Goal: Contribute content: Add original content to the website for others to see

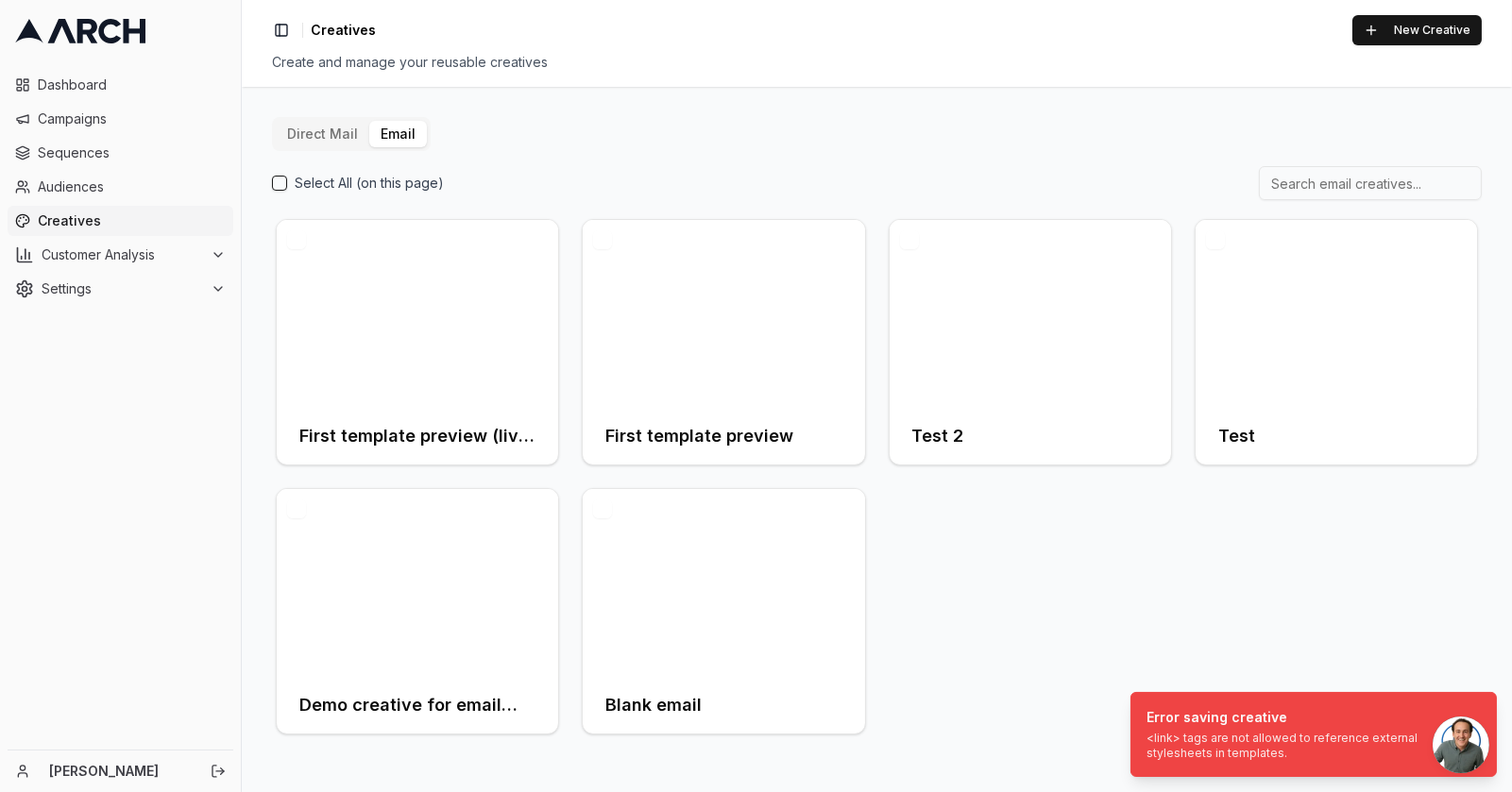
click at [1225, 617] on div "First template preview (live email) First template preview Test 2 Test Demo cre…" at bounding box center [878, 476] width 1210 height 523
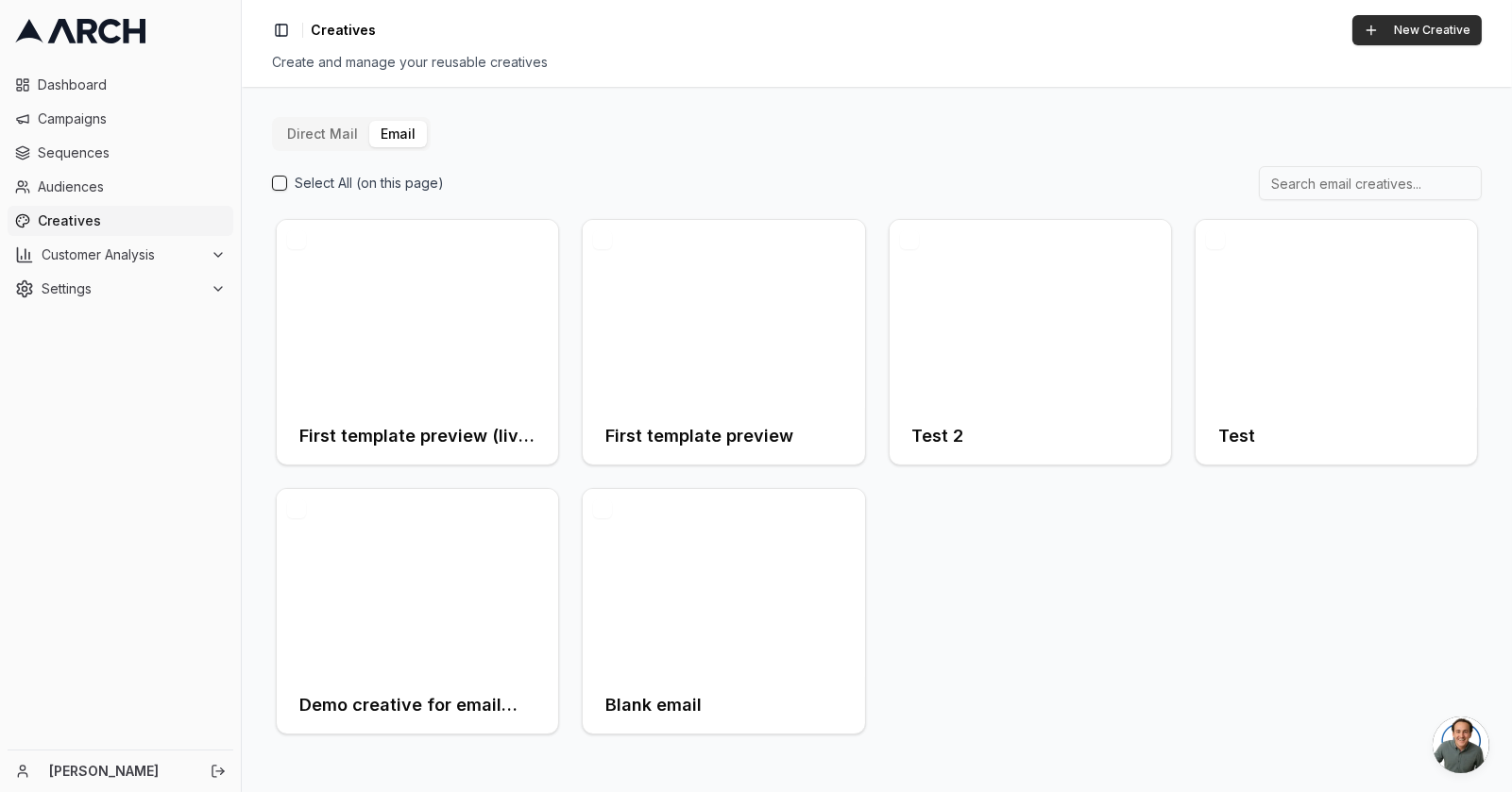
click at [1406, 28] on button "New Creative" at bounding box center [1416, 30] width 130 height 30
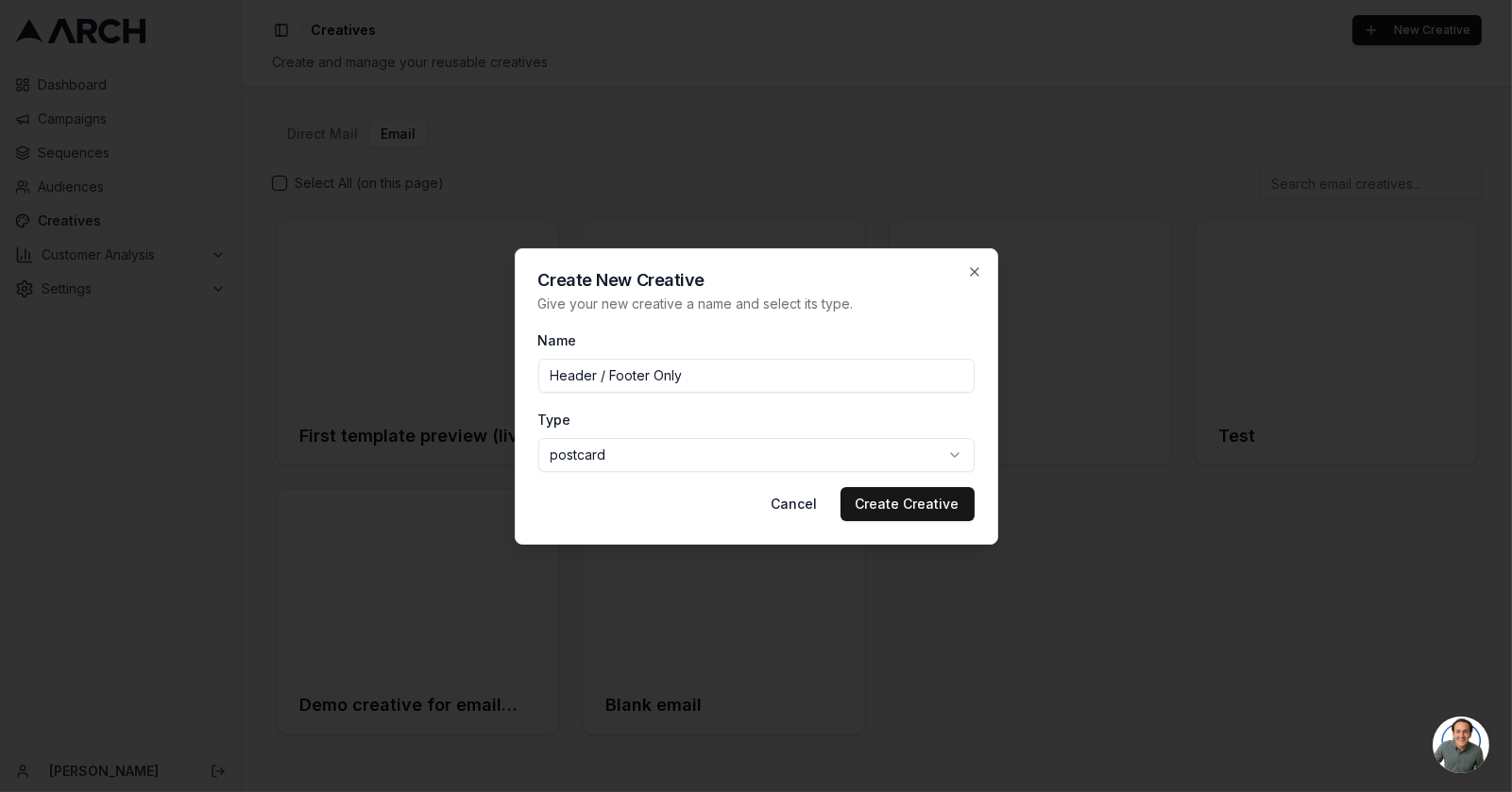
type input "Header / Footer Only"
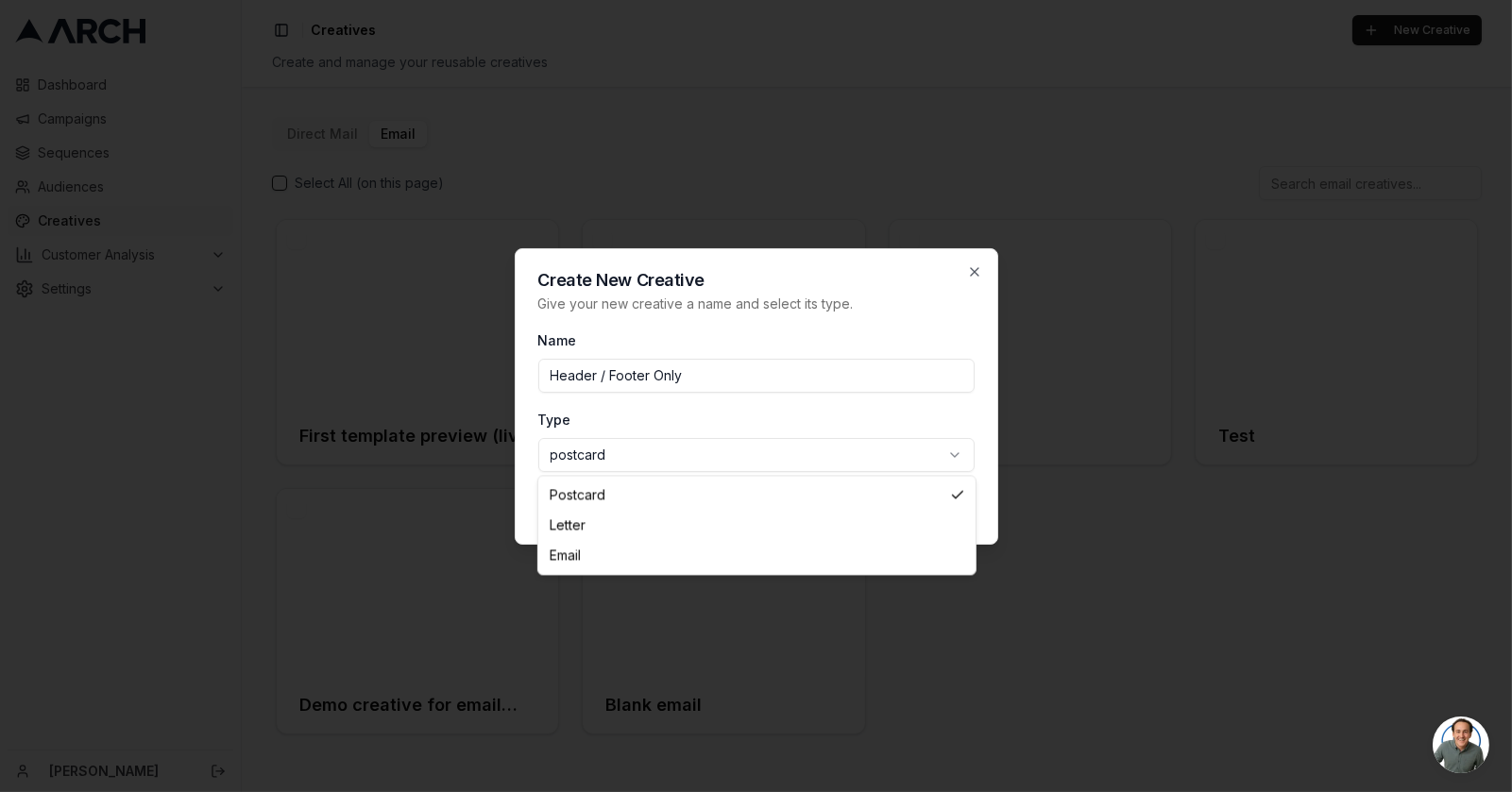
click at [933, 452] on body "Dashboard Campaigns Sequences Audiences Creatives Customer Analysis Settings Ni…" at bounding box center [756, 396] width 1512 height 792
select select "email"
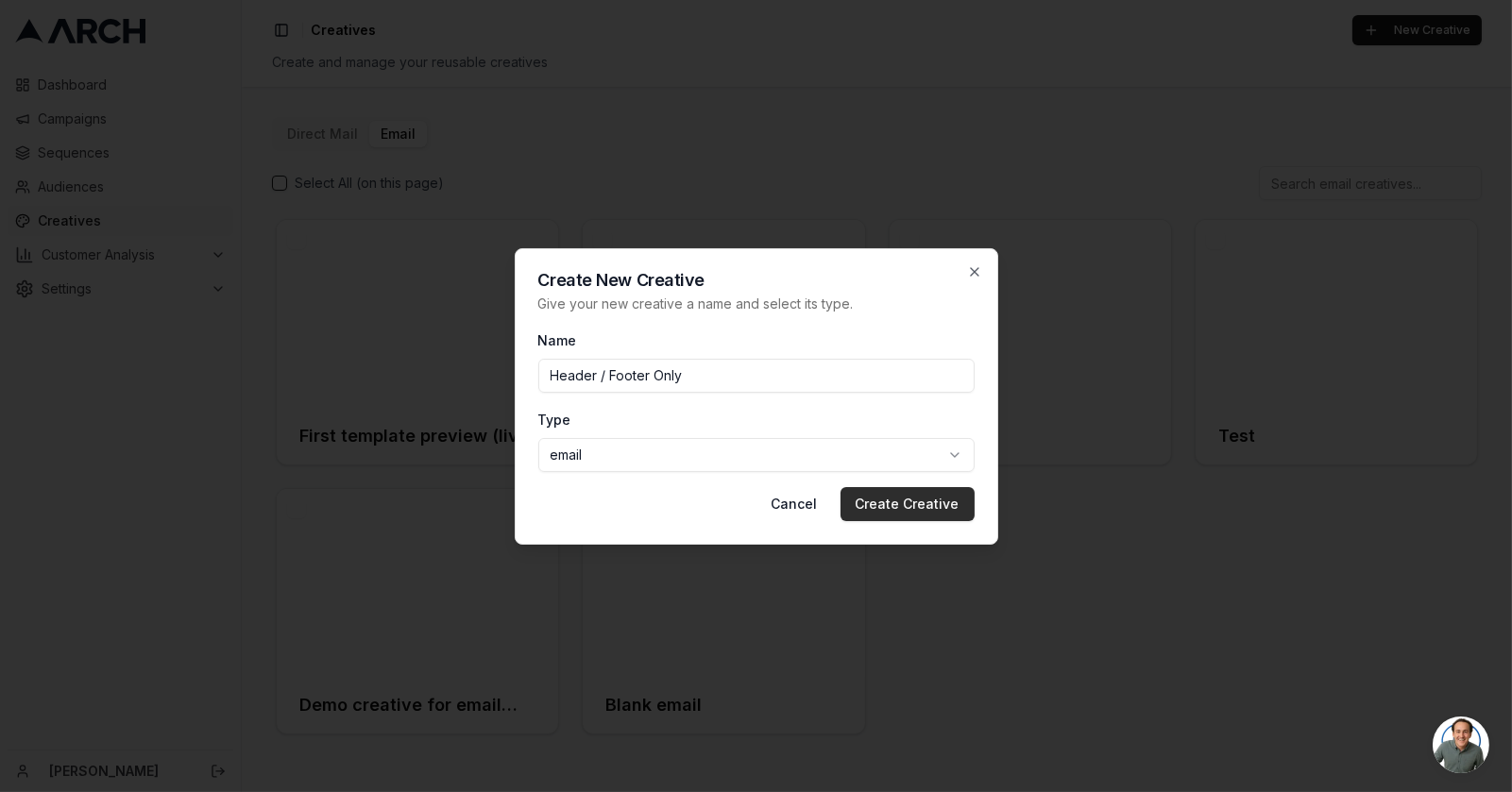
click at [934, 503] on button "Create Creative" at bounding box center [908, 504] width 134 height 34
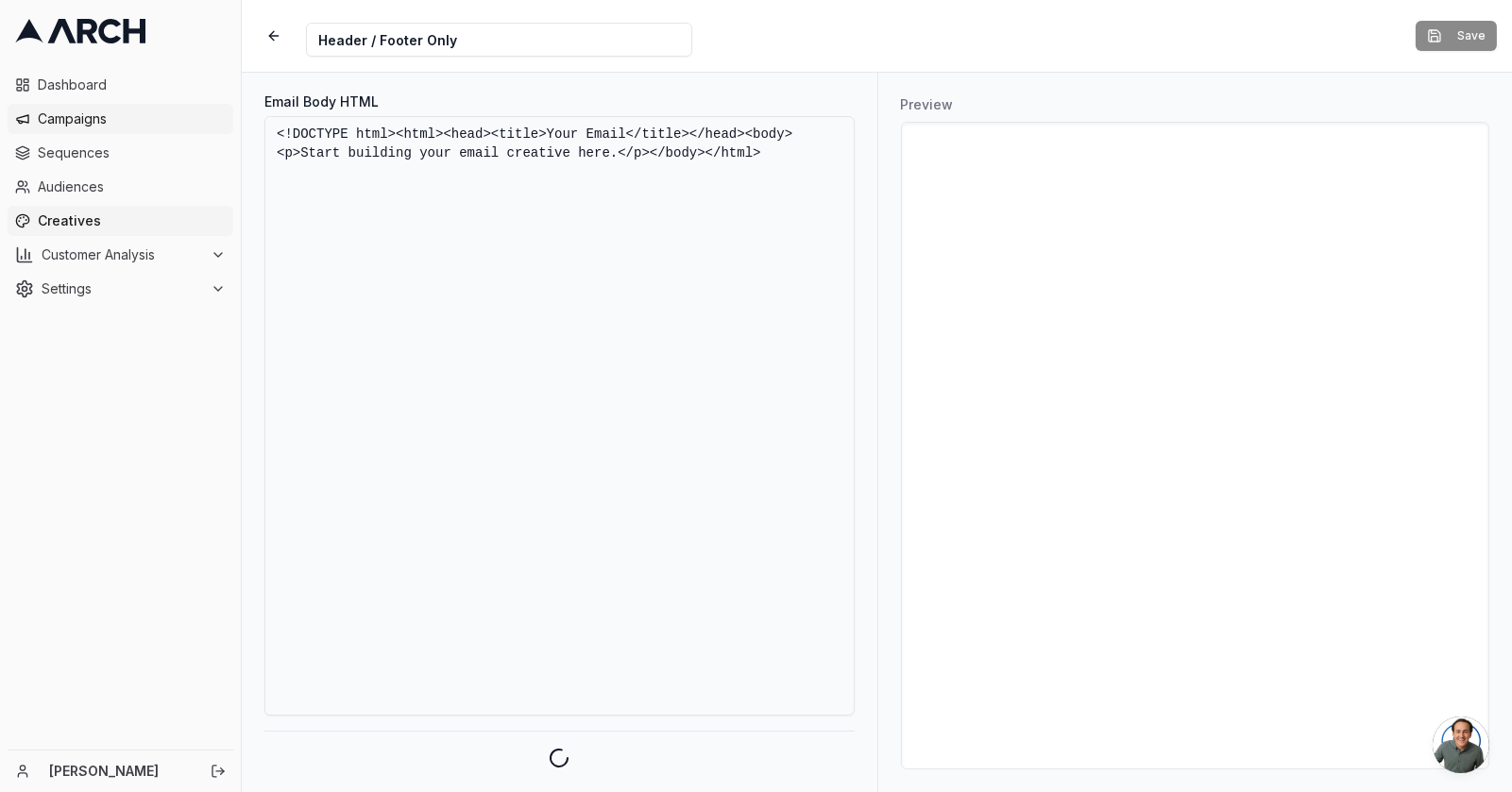
drag, startPoint x: 791, startPoint y: 153, endPoint x: 156, endPoint y: 129, distance: 635.5
click at [156, 129] on div "Dashboard Campaigns Sequences Audiences Creatives Customer Analysis Settings [P…" at bounding box center [756, 396] width 1512 height 792
paste textarea "<html xmlns:v="urn:schemas-microsoft-com:vml" xmlns:o="urn:schemas-microsoft-co…"
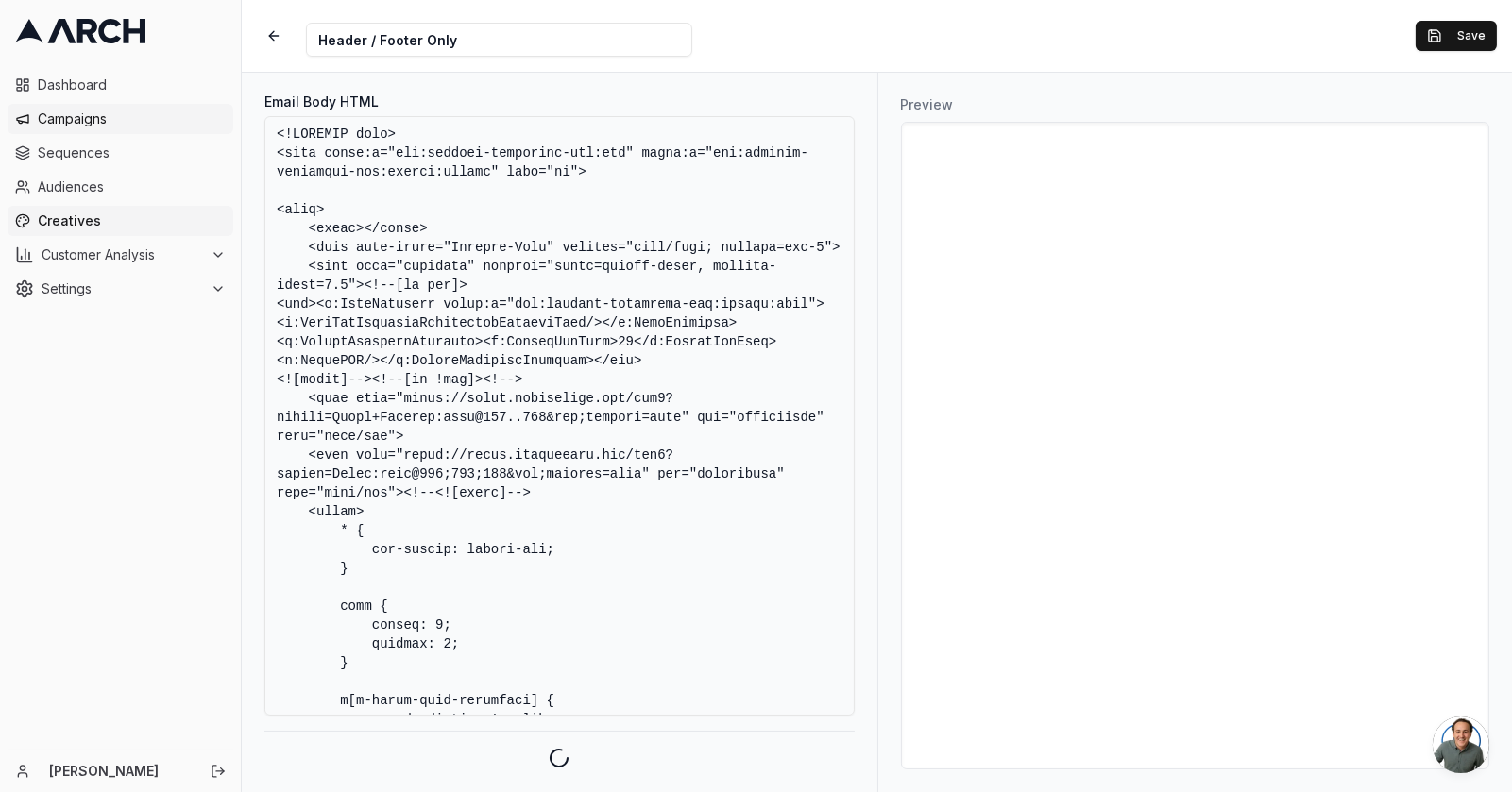
scroll to position [22120, 0]
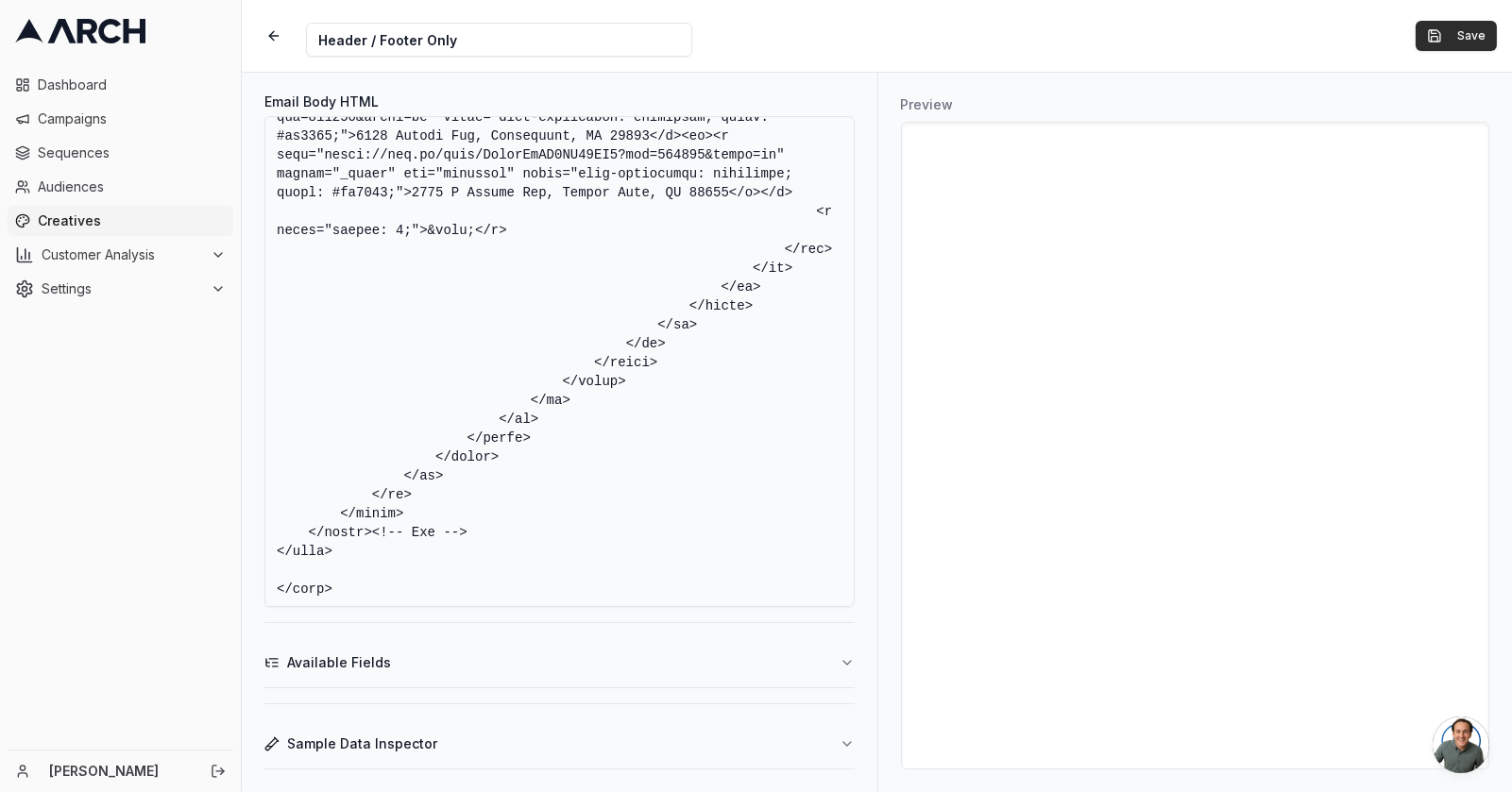
type textarea "<!DOCTYPE html> <html xmlns:v="urn:schemas-microsoft-com:vml" xmlns:o="urn:sche…"
click at [1463, 38] on button "Save" at bounding box center [1456, 36] width 81 height 30
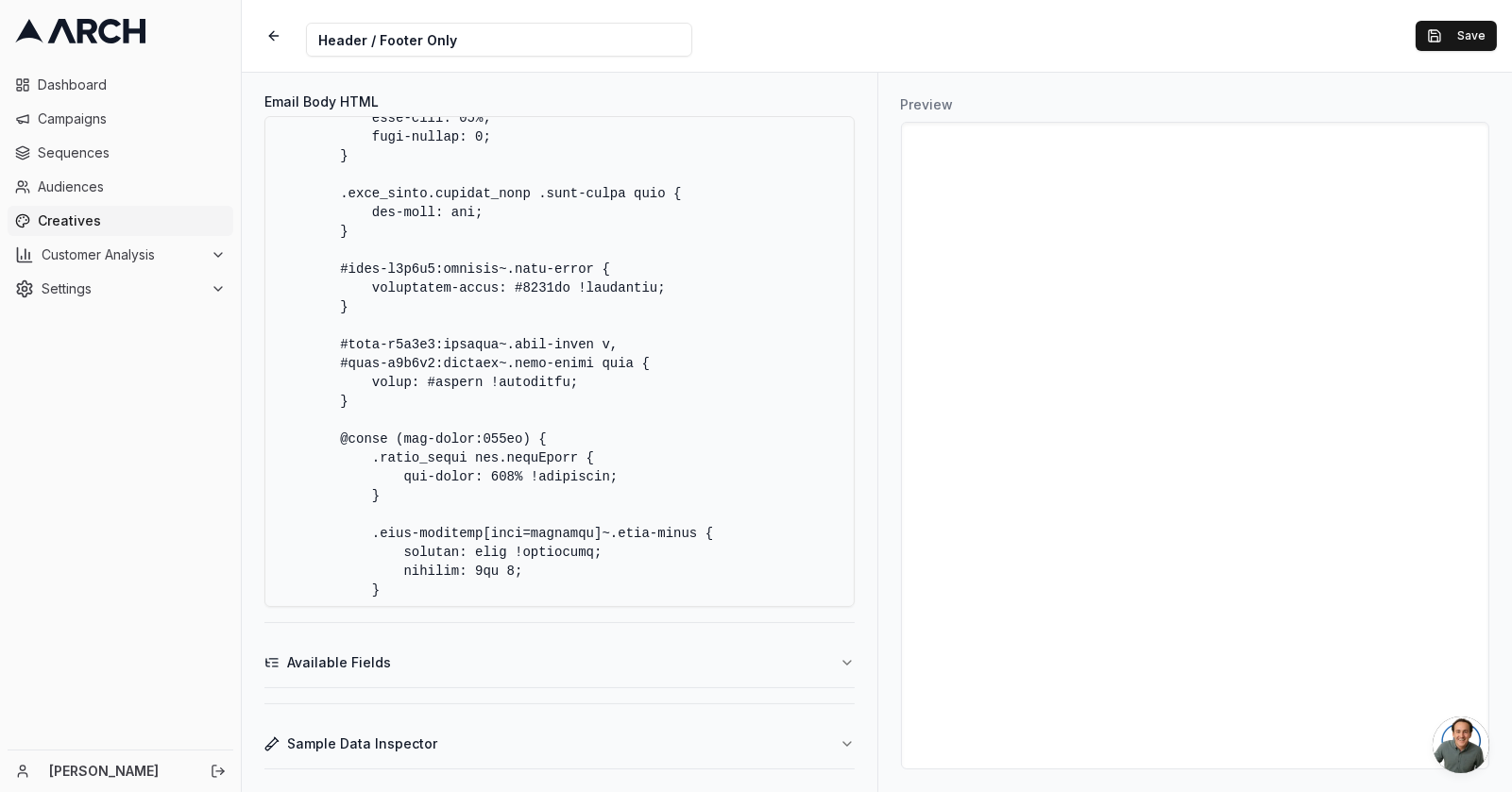
scroll to position [0, 0]
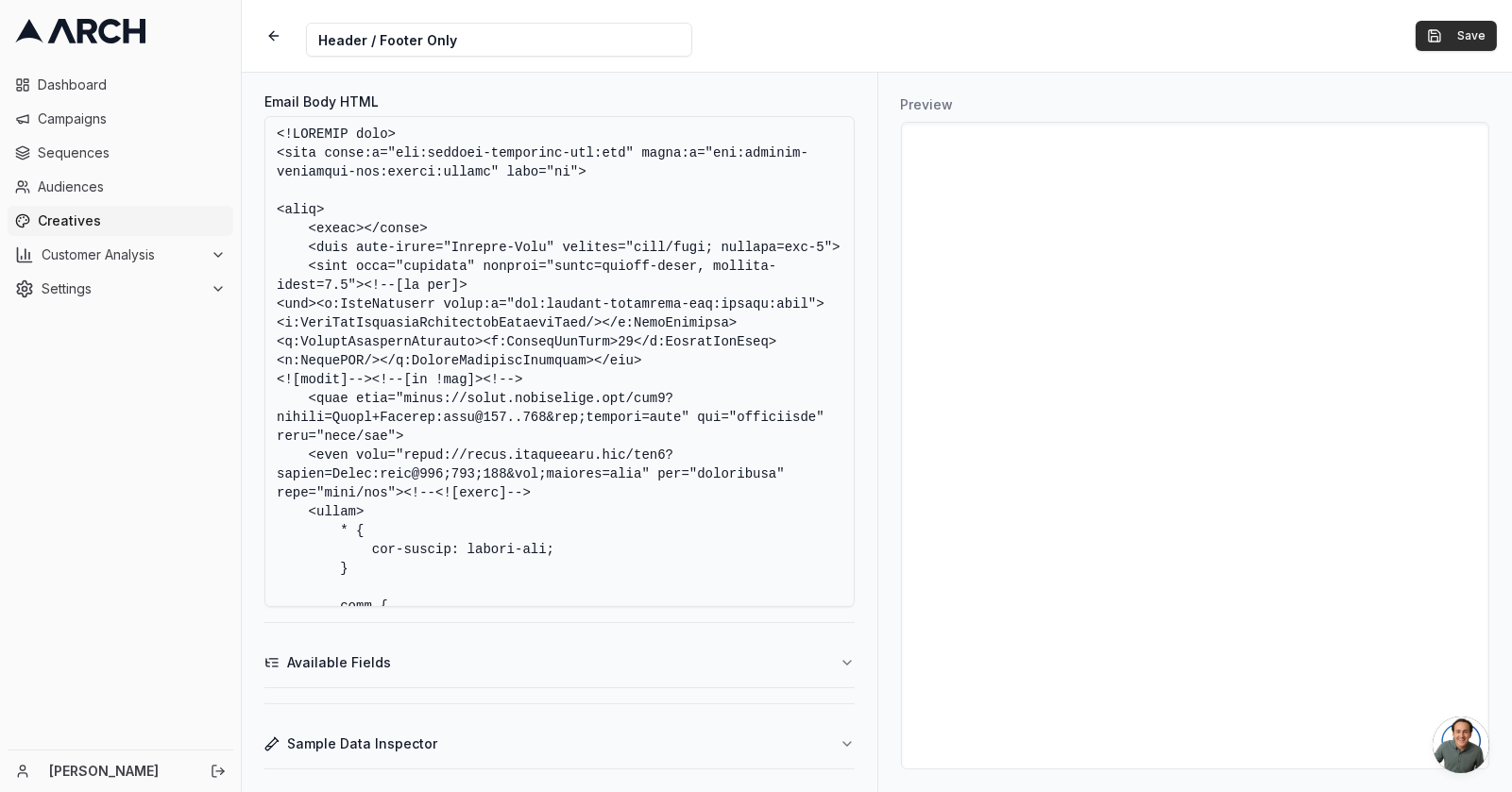
click at [1435, 40] on button "Save" at bounding box center [1456, 36] width 81 height 30
click at [1495, 448] on div "Preview" at bounding box center [1195, 432] width 635 height 719
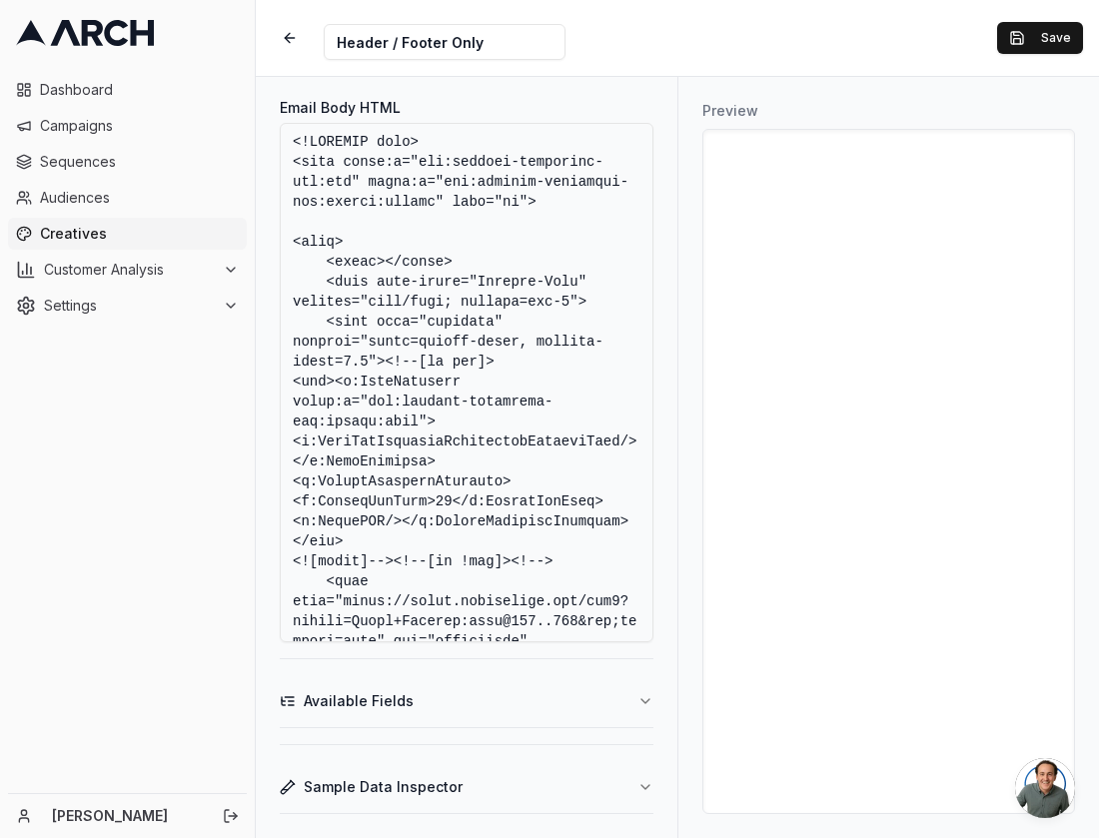
click at [1037, 101] on h3 "Preview" at bounding box center [888, 111] width 373 height 20
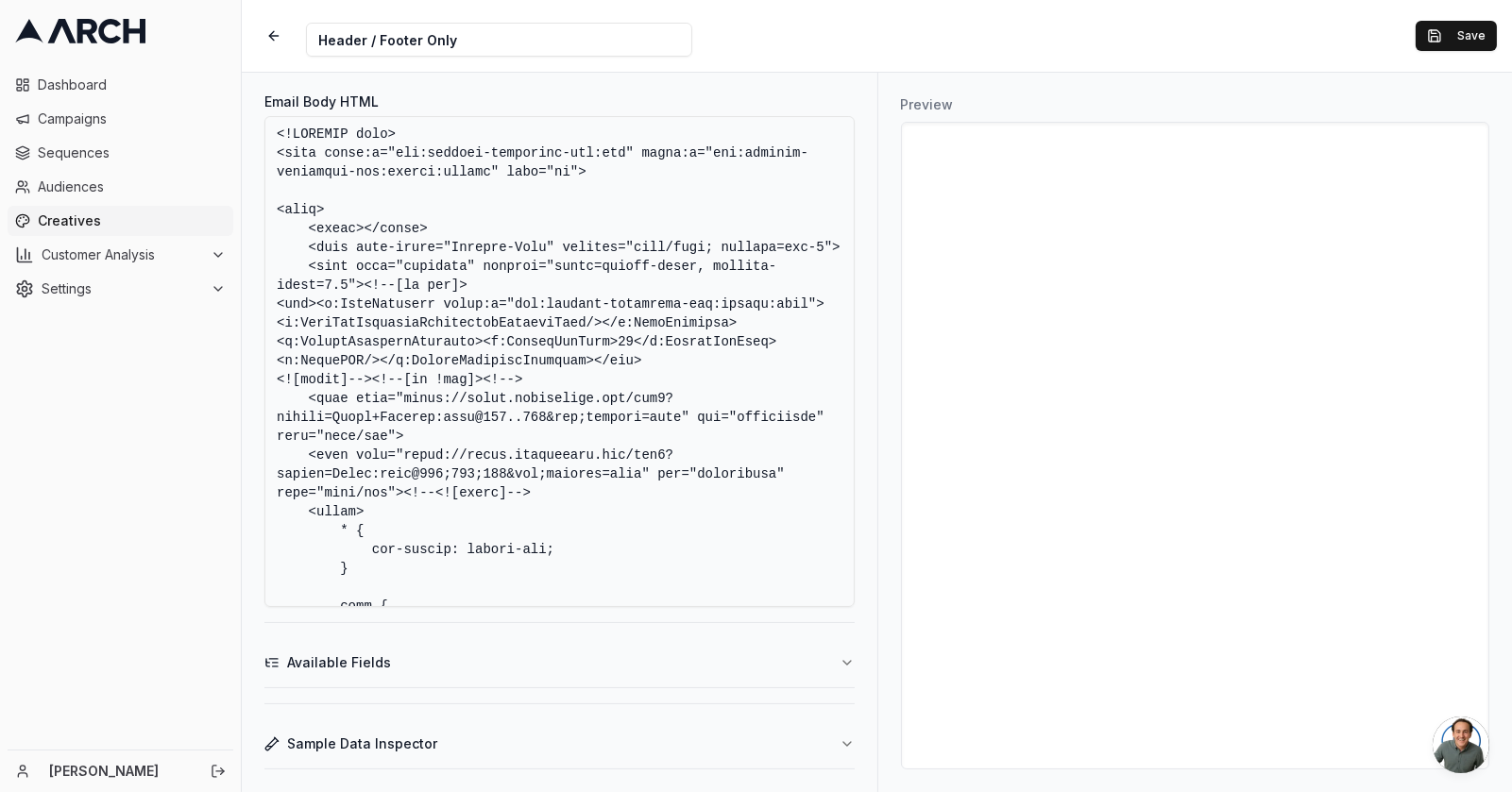
click at [208, 25] on div at bounding box center [120, 31] width 226 height 25
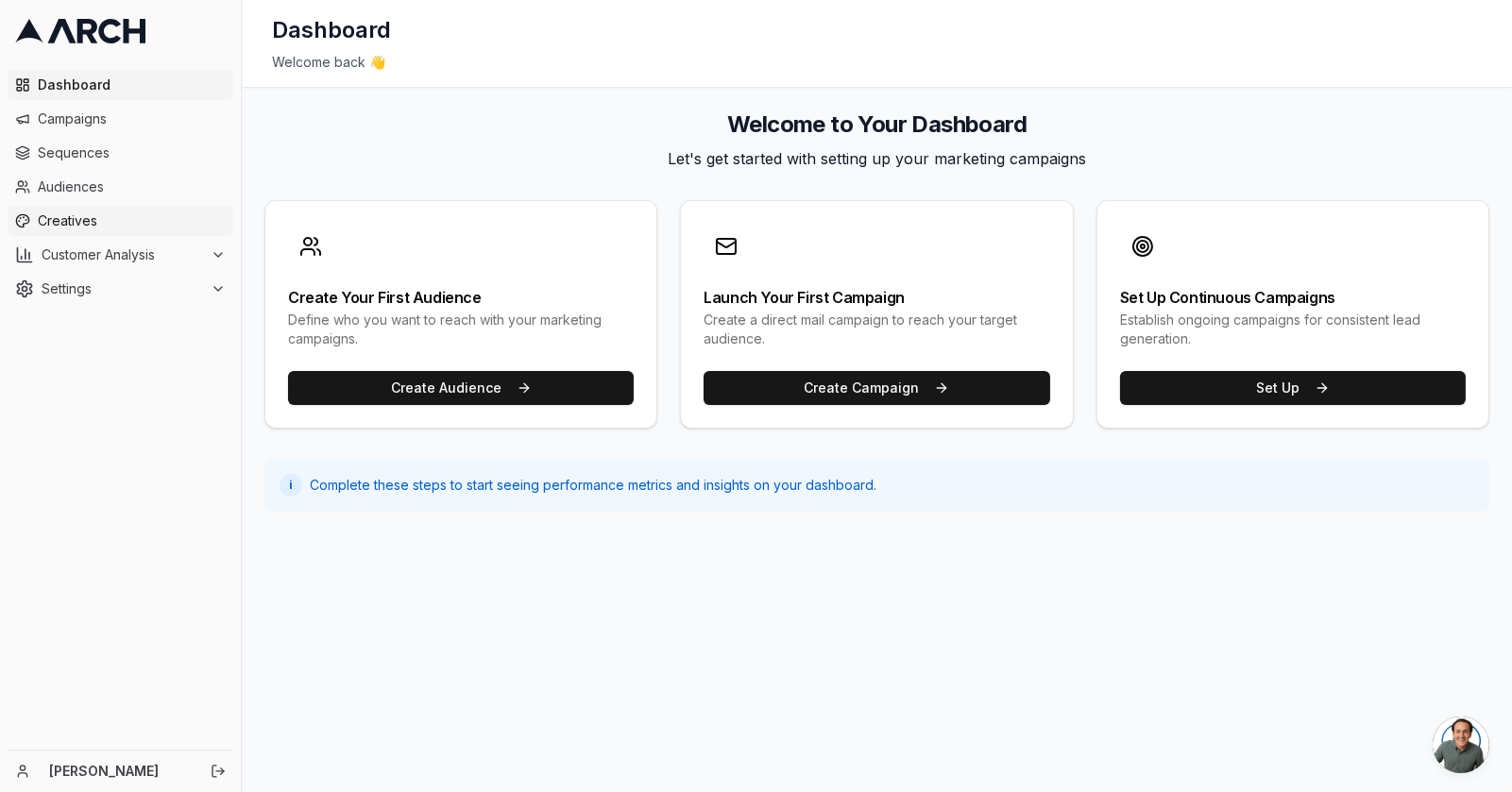
click at [76, 214] on span "Creatives" at bounding box center [131, 221] width 188 height 19
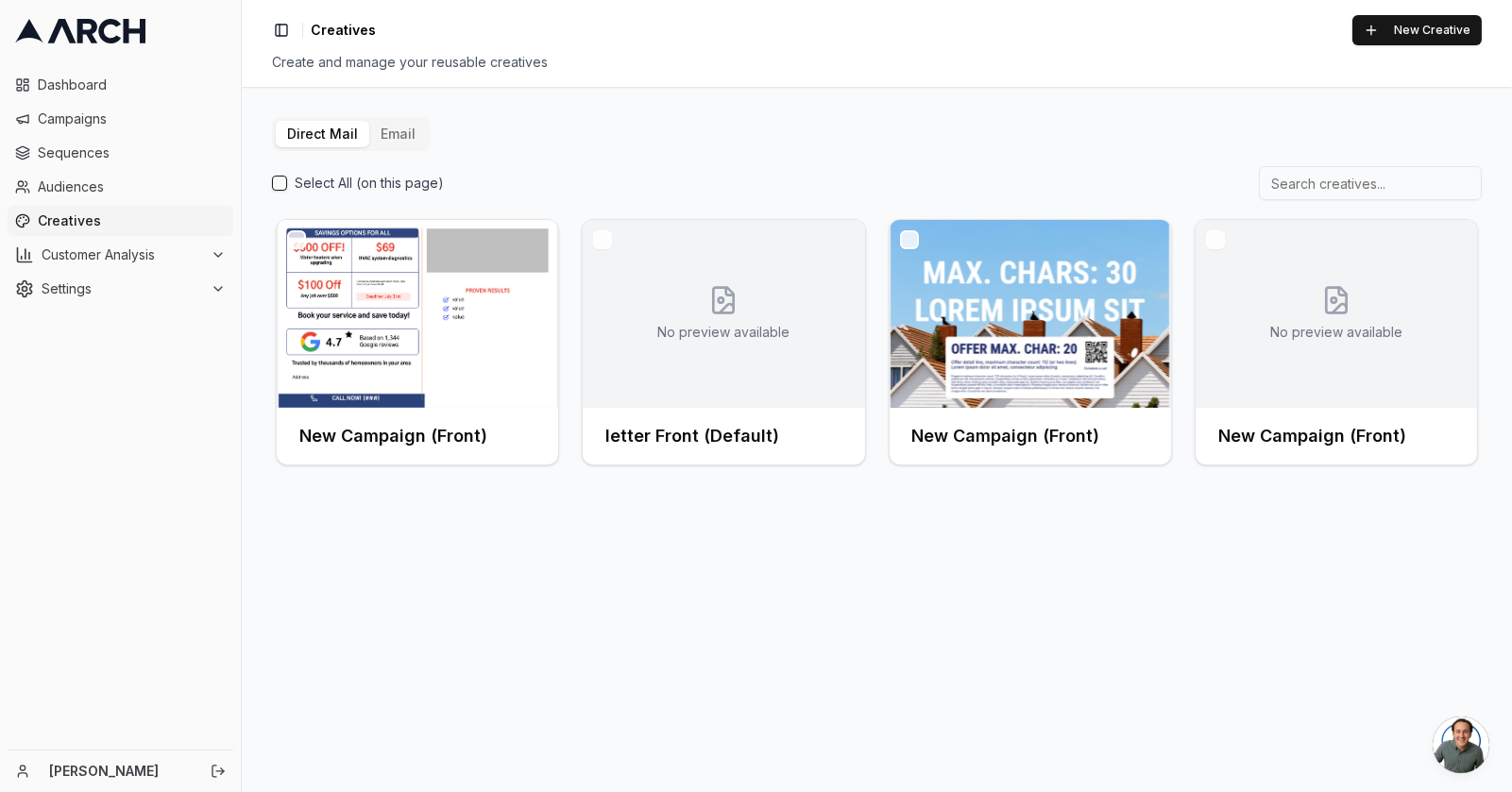
click at [415, 140] on button "Email" at bounding box center [398, 134] width 58 height 26
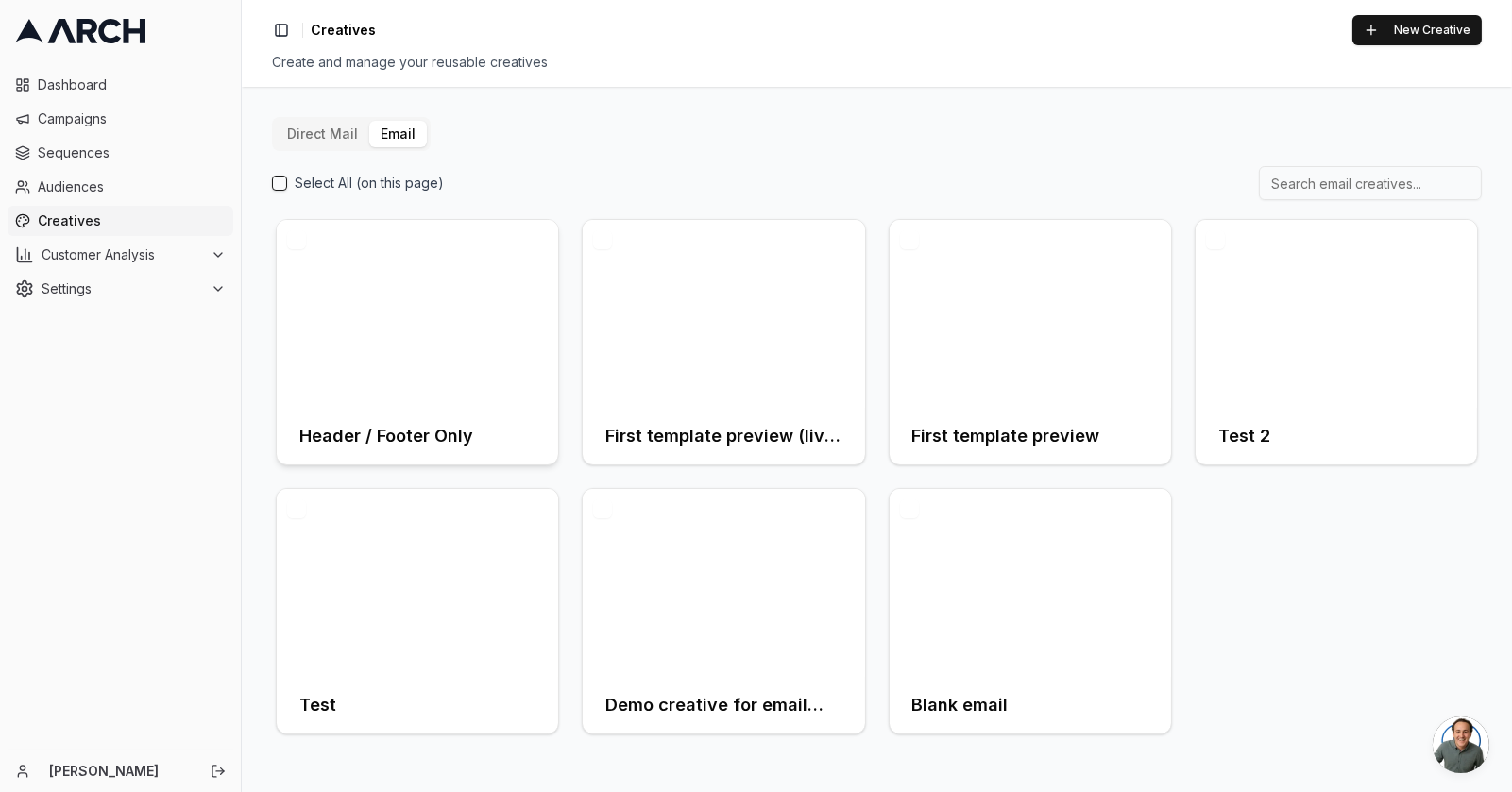
click at [408, 348] on div at bounding box center [418, 314] width 282 height 188
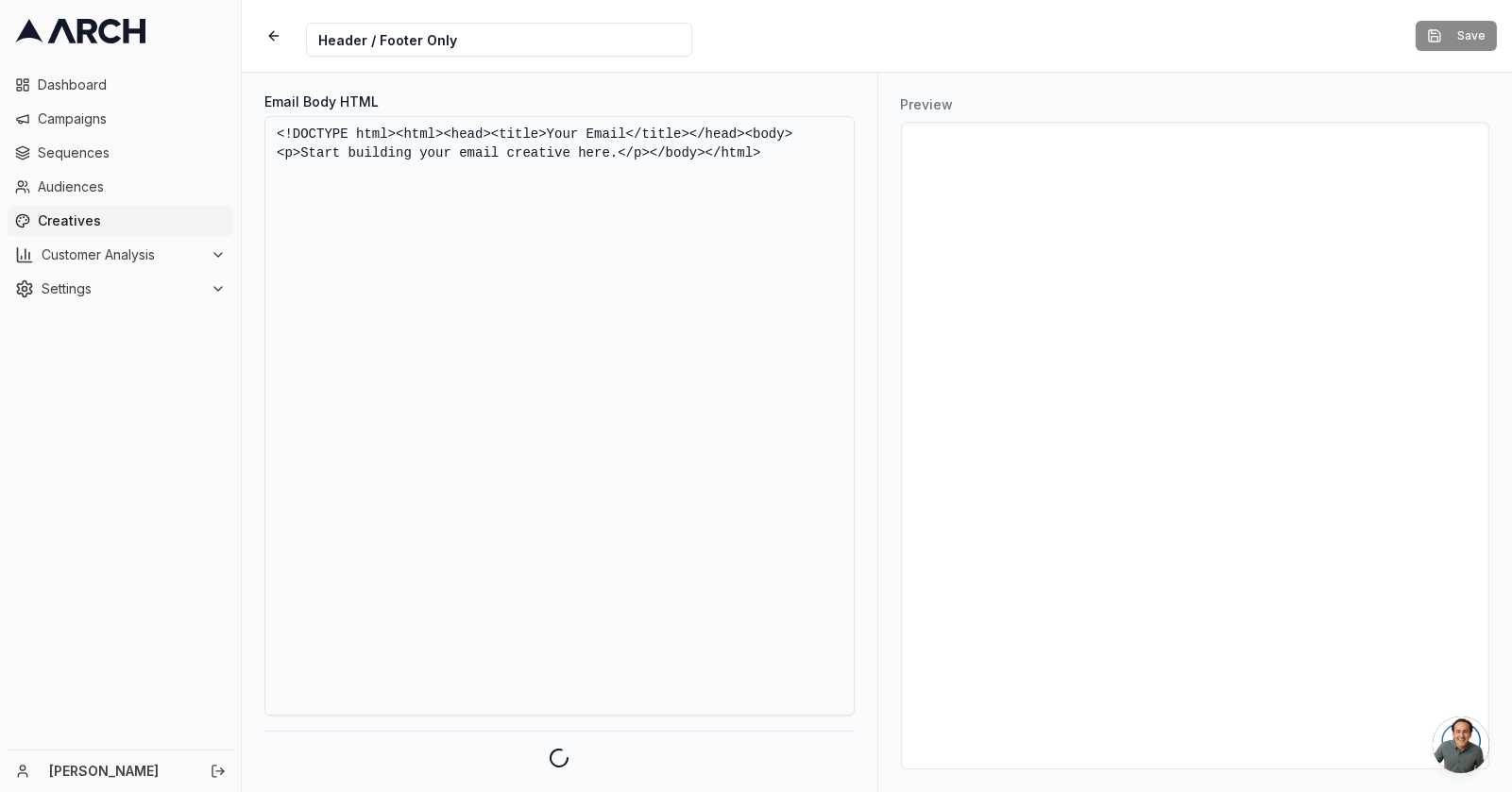
drag, startPoint x: 808, startPoint y: 160, endPoint x: 117, endPoint y: 52, distance: 699.4
click at [117, 52] on div "Dashboard Campaigns Sequences Audiences Creatives Customer Analysis Settings [P…" at bounding box center [756, 396] width 1512 height 792
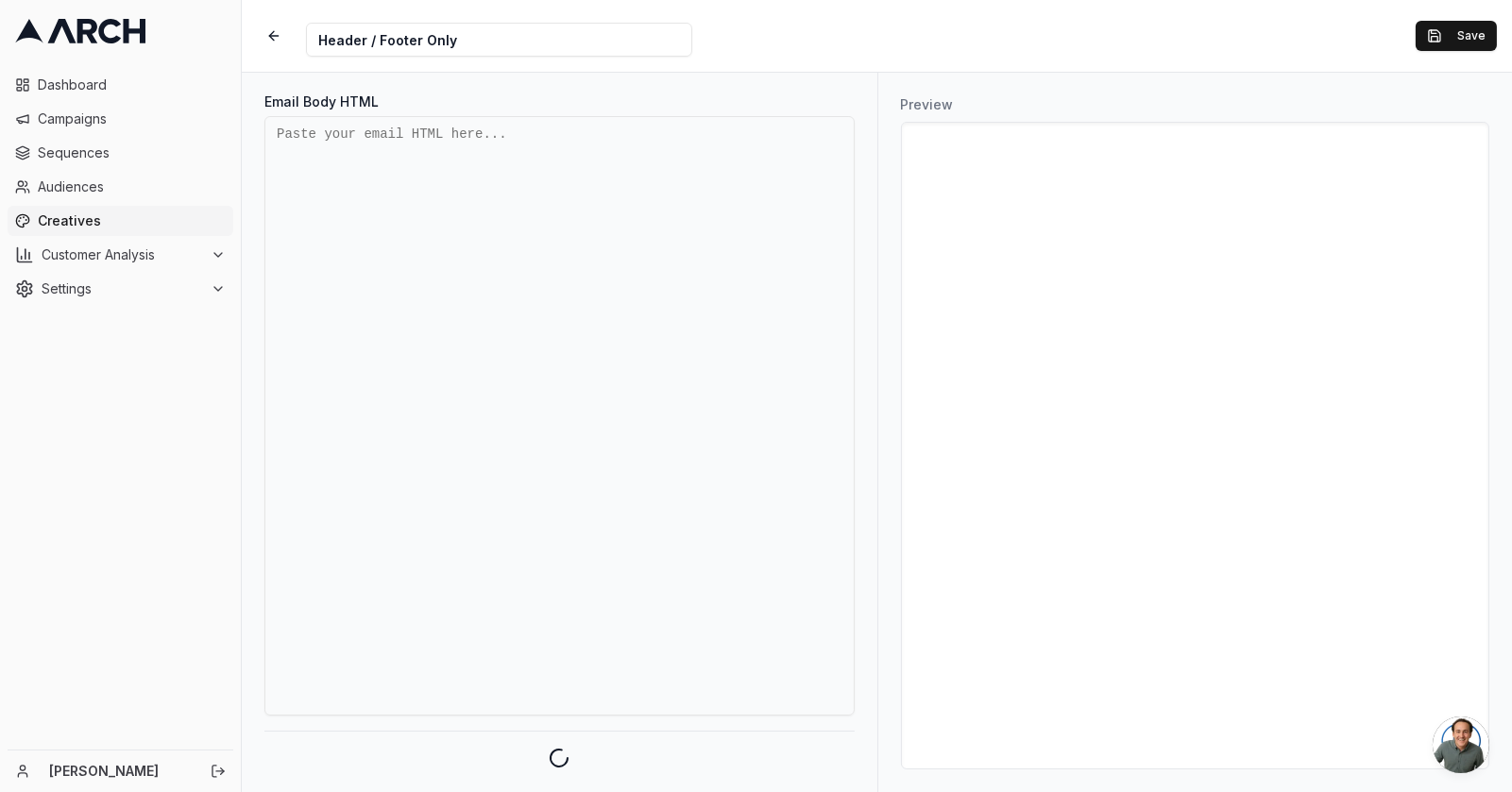
paste textarea "<!DOCTYPE html> <html xmlns:v="urn:schemas-microsoft-com:vml" xmlns:o="urn:sche…"
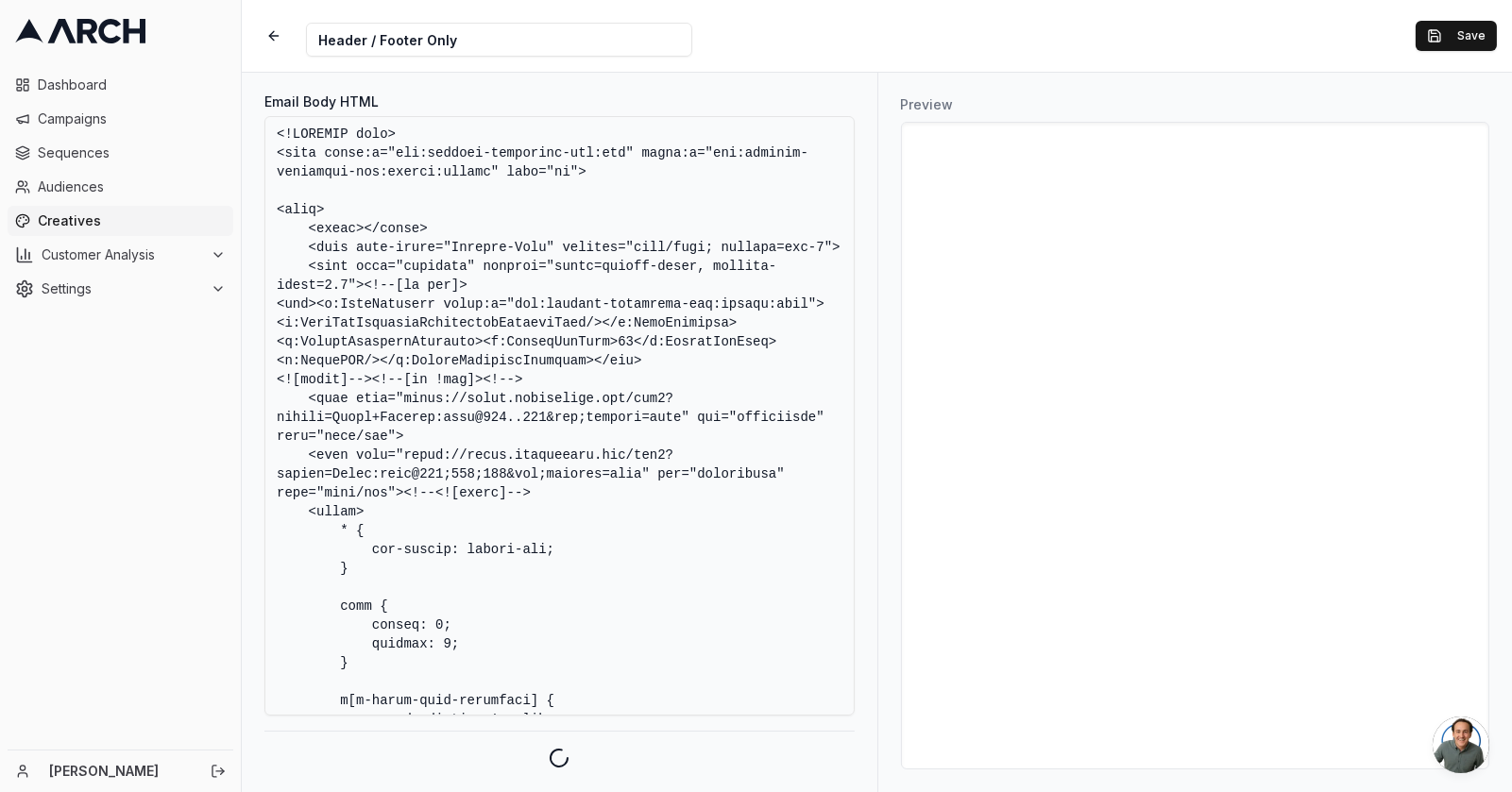
scroll to position [22120, 0]
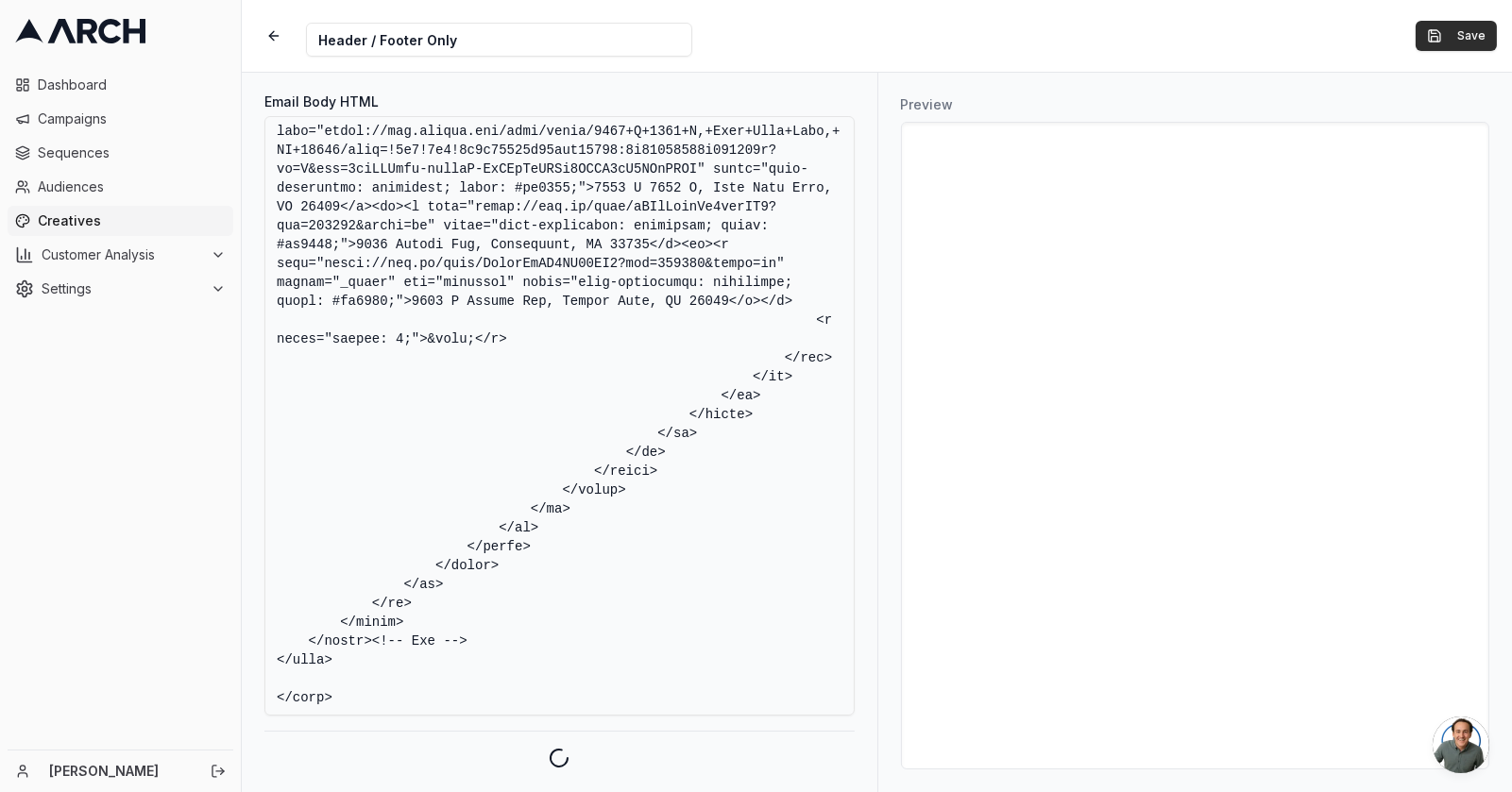
click at [1451, 32] on button "Save" at bounding box center [1456, 36] width 81 height 30
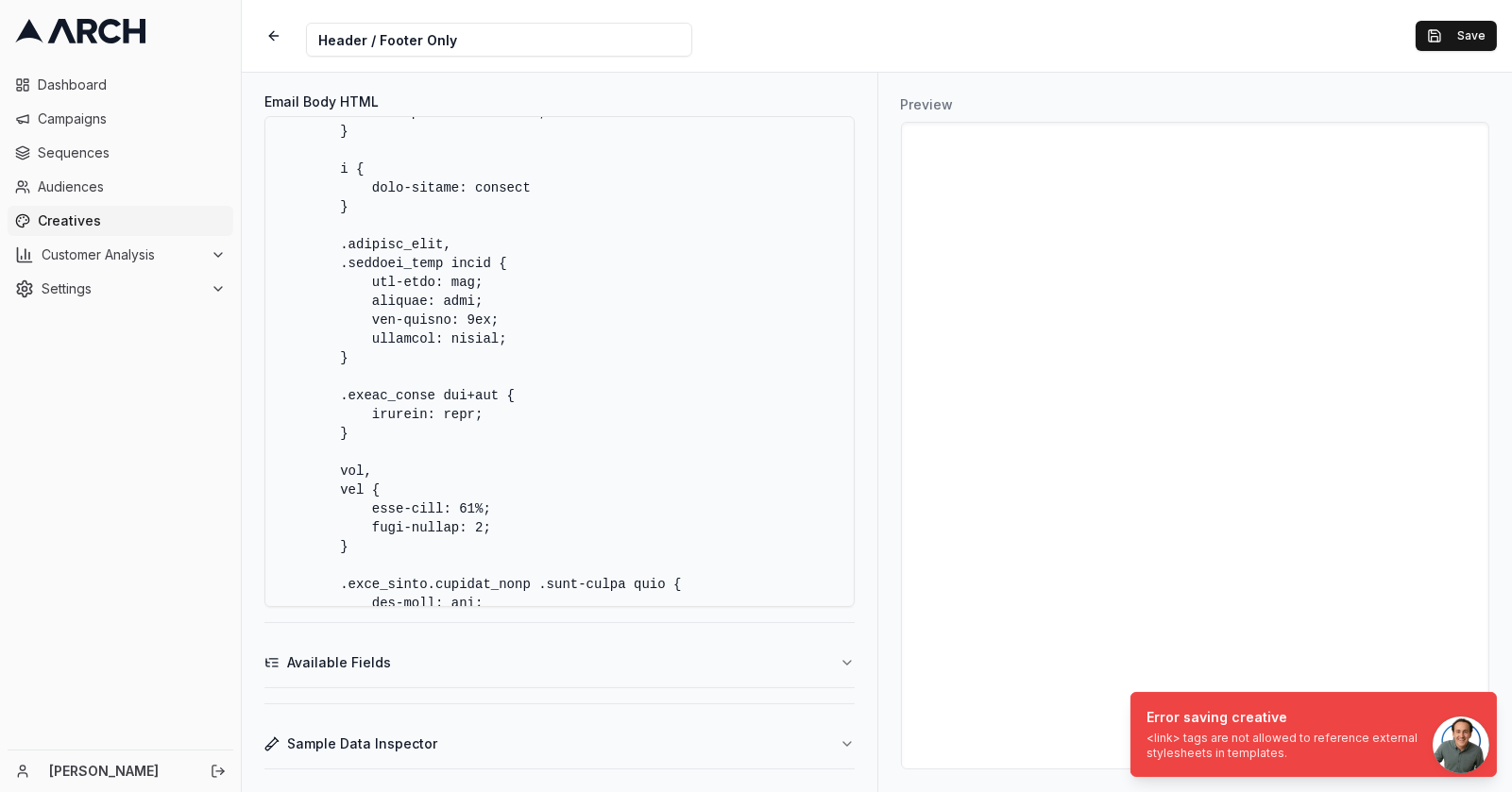
scroll to position [0, 0]
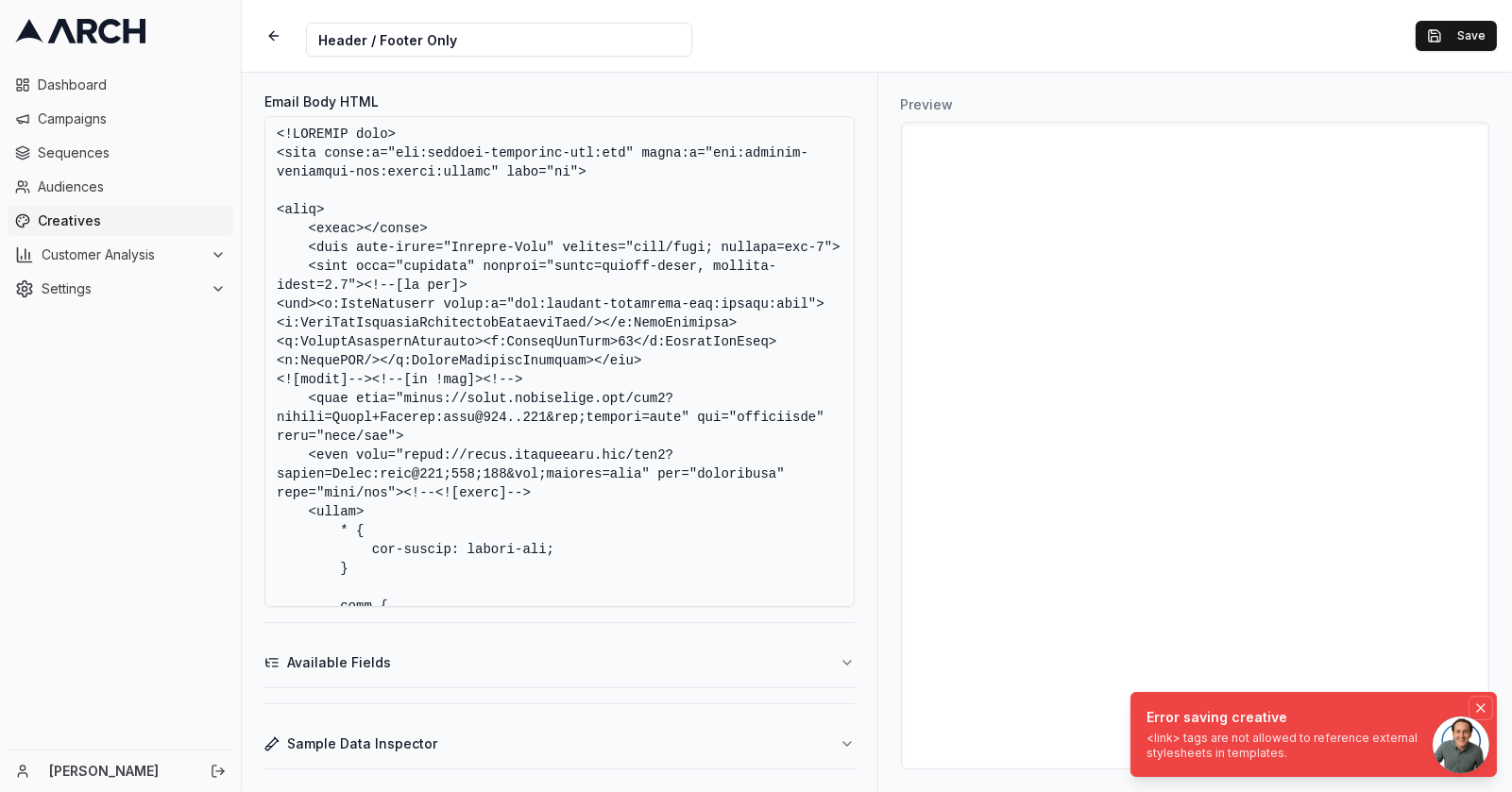
click at [1476, 703] on icon "Notifications (F8)" at bounding box center [1481, 708] width 15 height 15
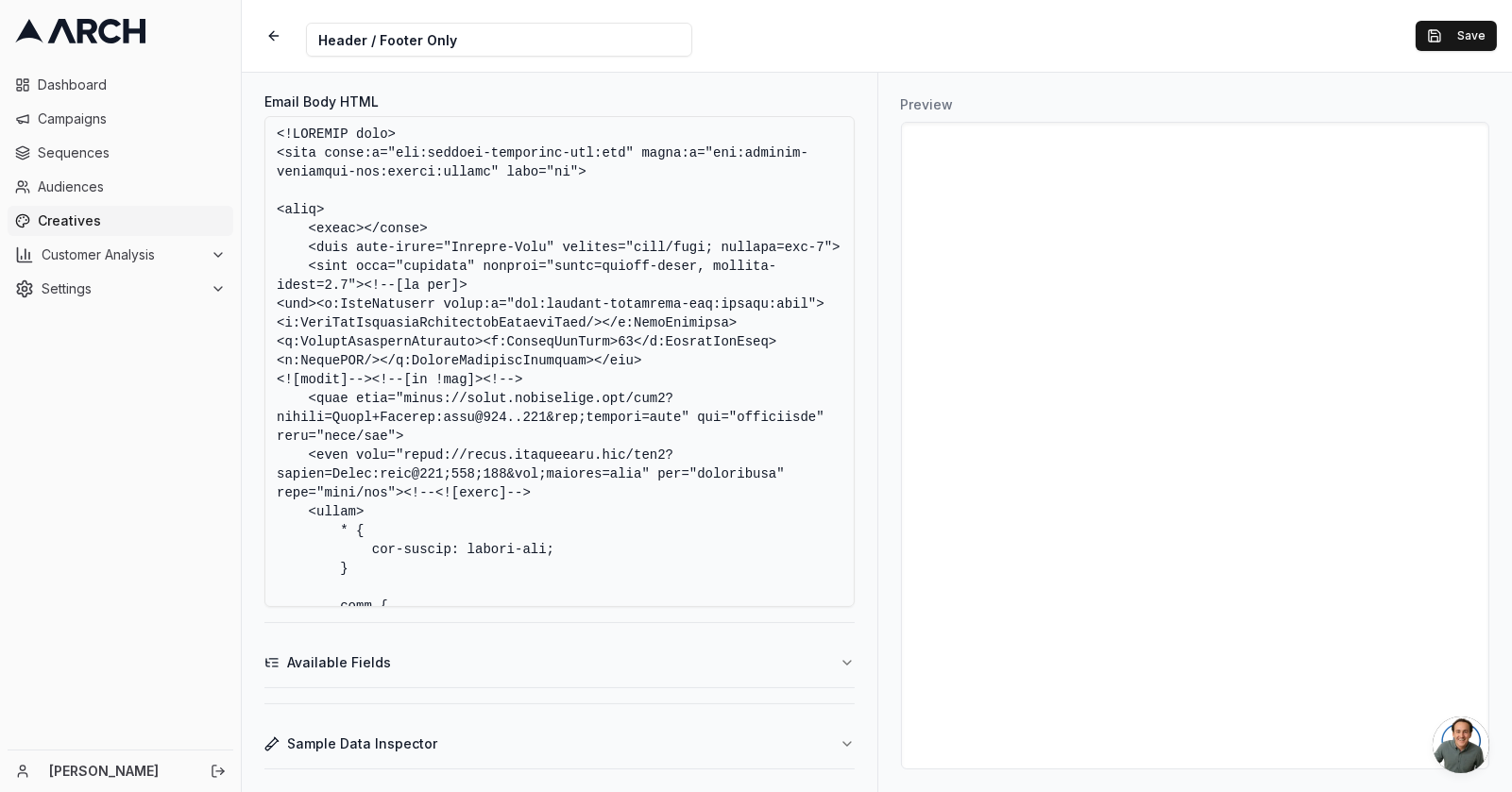
click at [356, 422] on textarea "Email Body HTML" at bounding box center [560, 361] width 590 height 491
click at [346, 418] on textarea "Email Body HTML" at bounding box center [560, 361] width 590 height 491
click at [351, 467] on textarea "Email Body HTML" at bounding box center [560, 361] width 590 height 491
click at [1435, 30] on button "Save" at bounding box center [1456, 36] width 81 height 30
click at [342, 417] on textarea "Email Body HTML" at bounding box center [560, 361] width 590 height 491
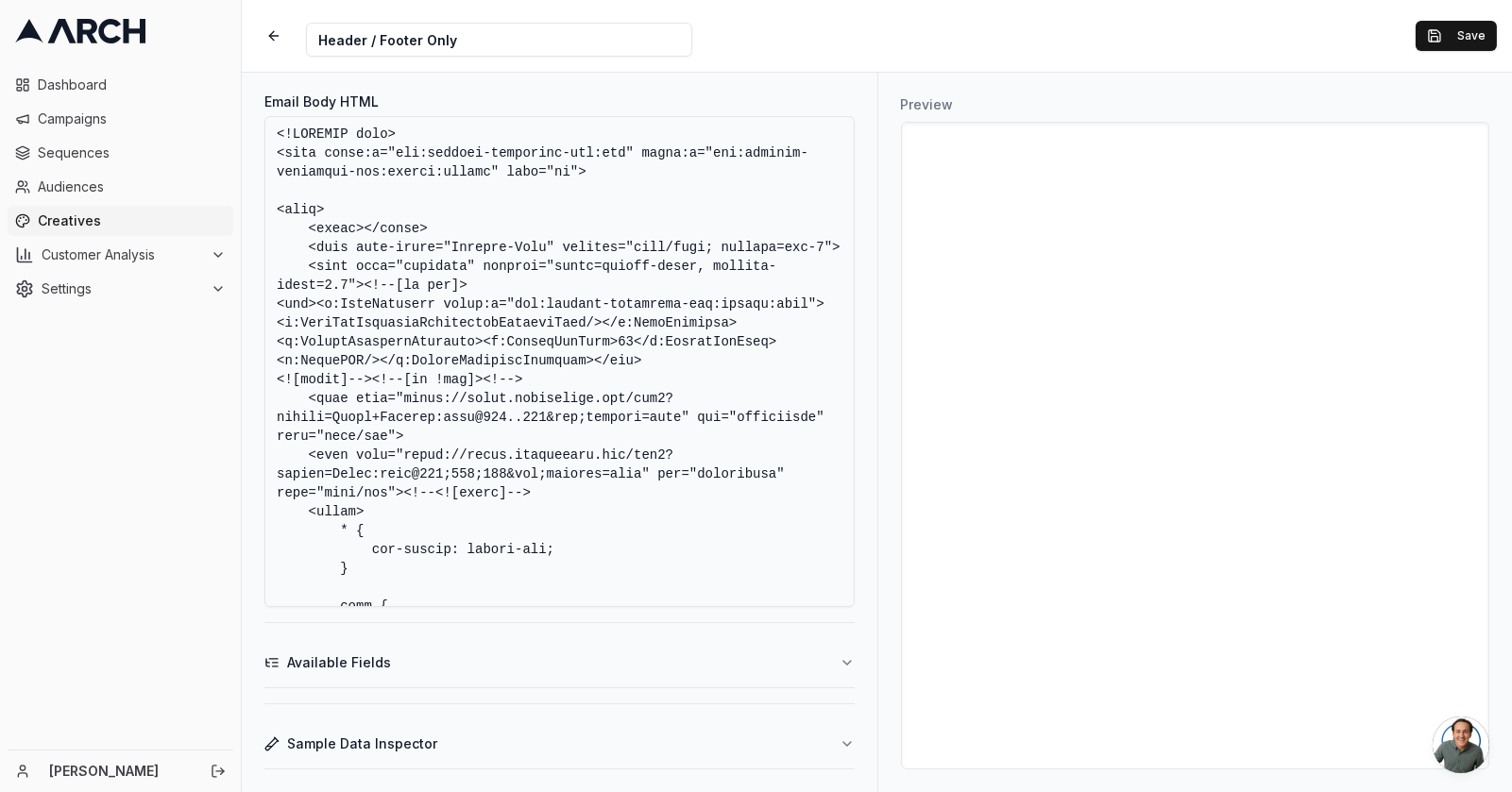
click at [345, 416] on textarea "Email Body HTML" at bounding box center [560, 361] width 590 height 491
type textarea "<!DOCTYPE html> <html xmlns:v="urn:schemas-microsoft-com:vml" xmlns:o="urn:sche…"
click at [1503, 373] on div "Preview" at bounding box center [1195, 432] width 635 height 719
